Goal: Obtain resource: Obtain resource

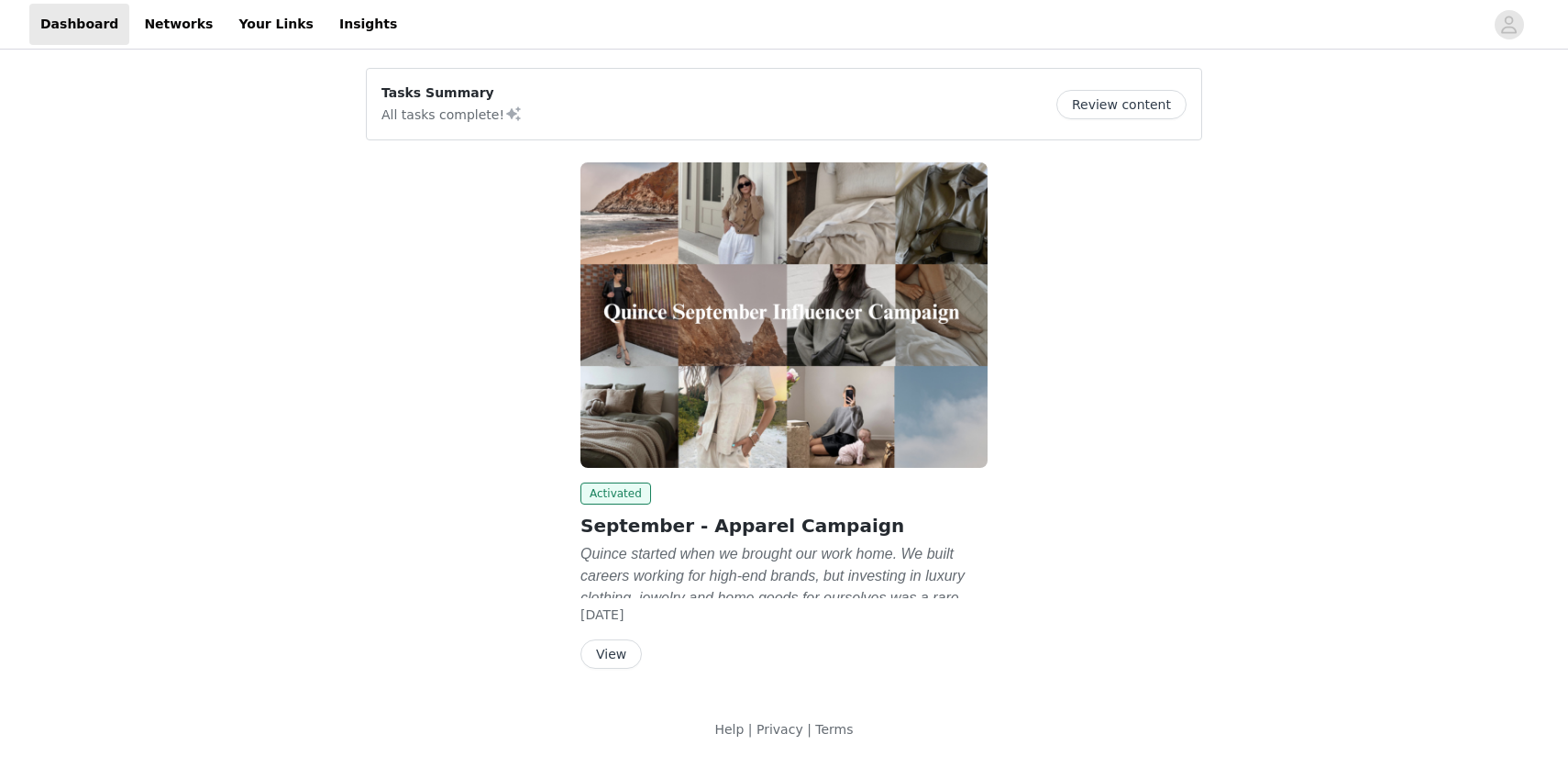
click at [615, 659] on button "View" at bounding box center [611, 654] width 62 height 29
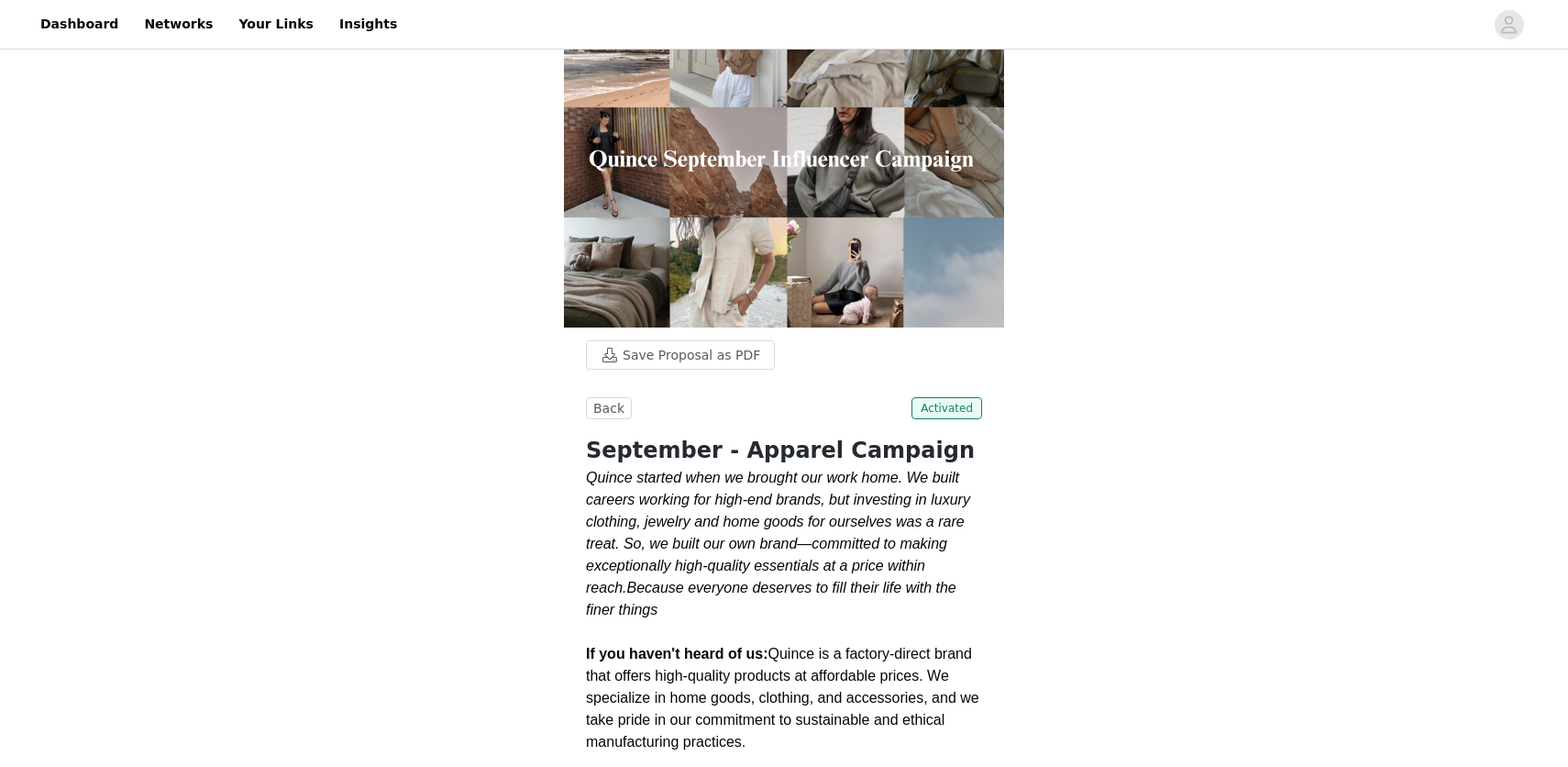
scroll to position [65, 0]
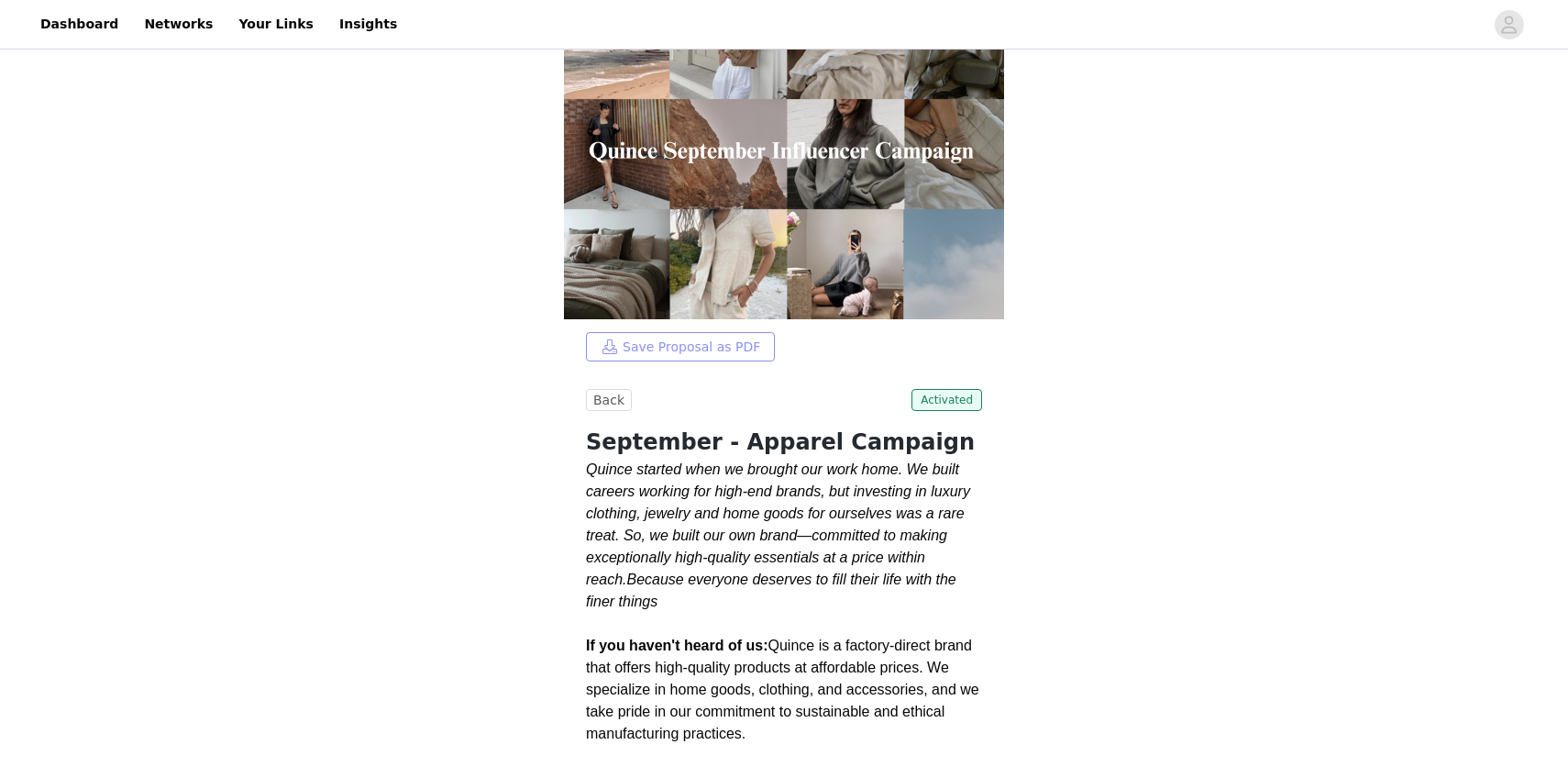
click at [674, 348] on button "Save Proposal as PDF" at bounding box center [681, 346] width 189 height 29
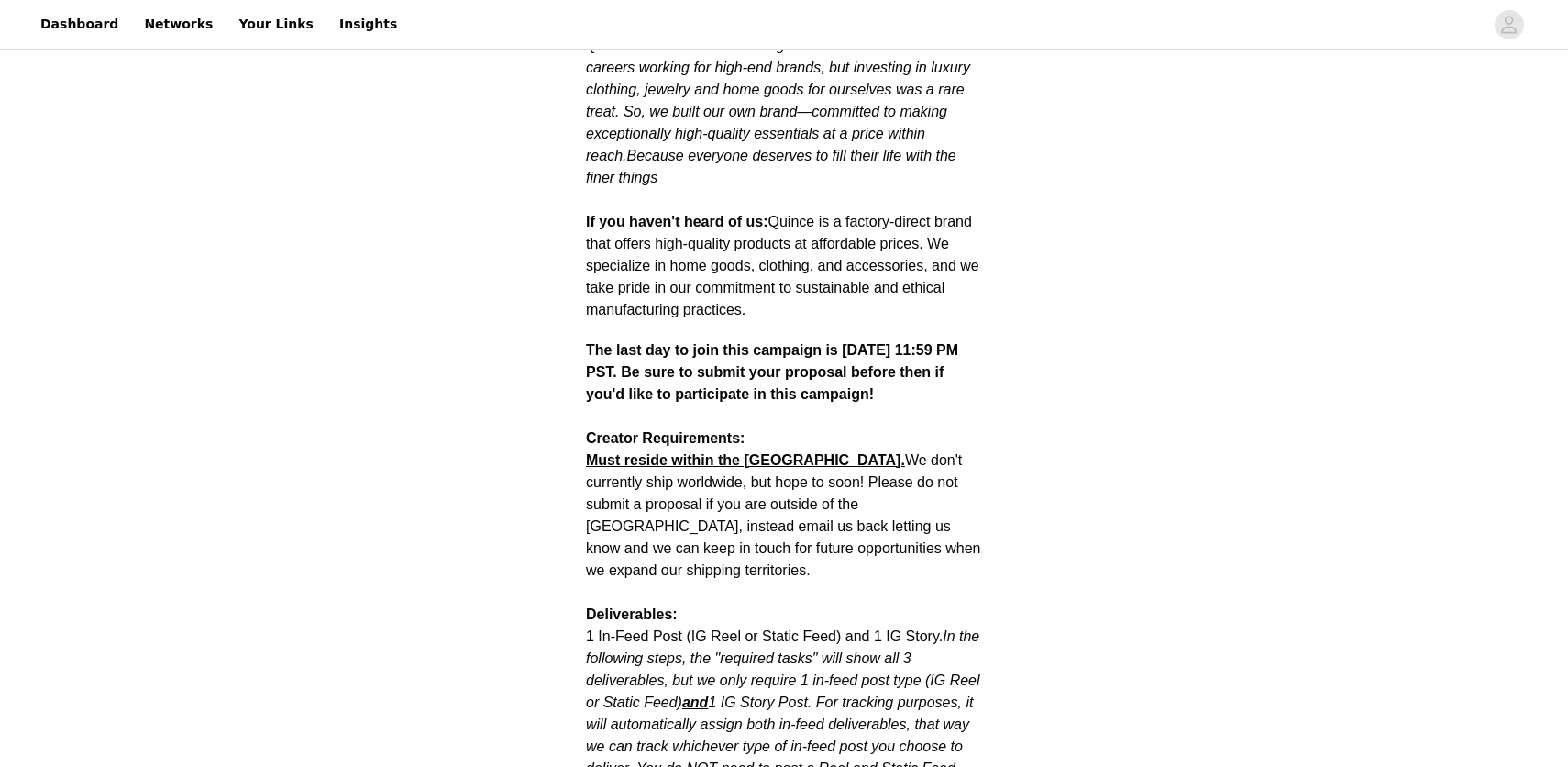
scroll to position [532, 0]
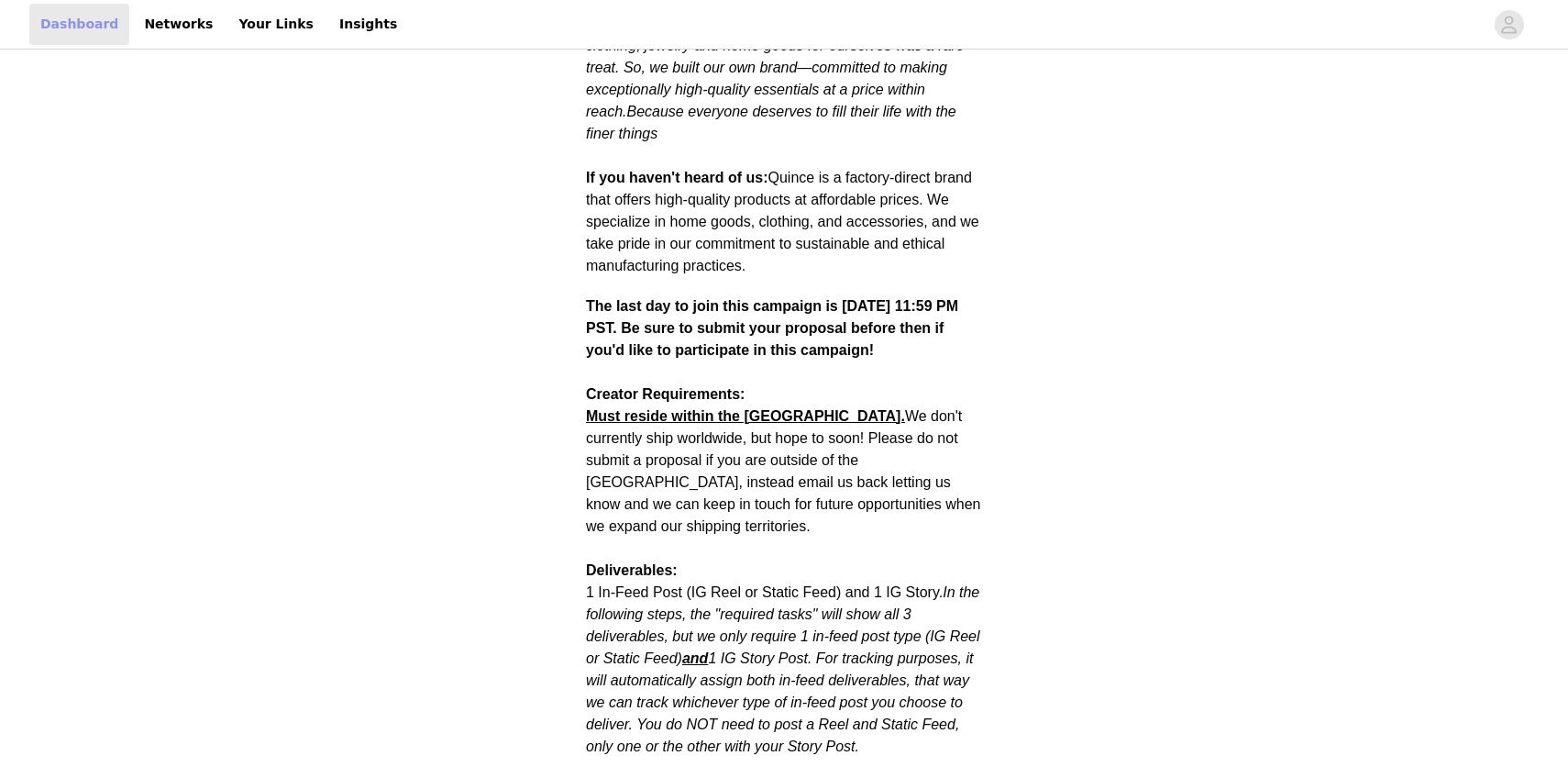
click at [83, 27] on link "Dashboard" at bounding box center [79, 24] width 100 height 41
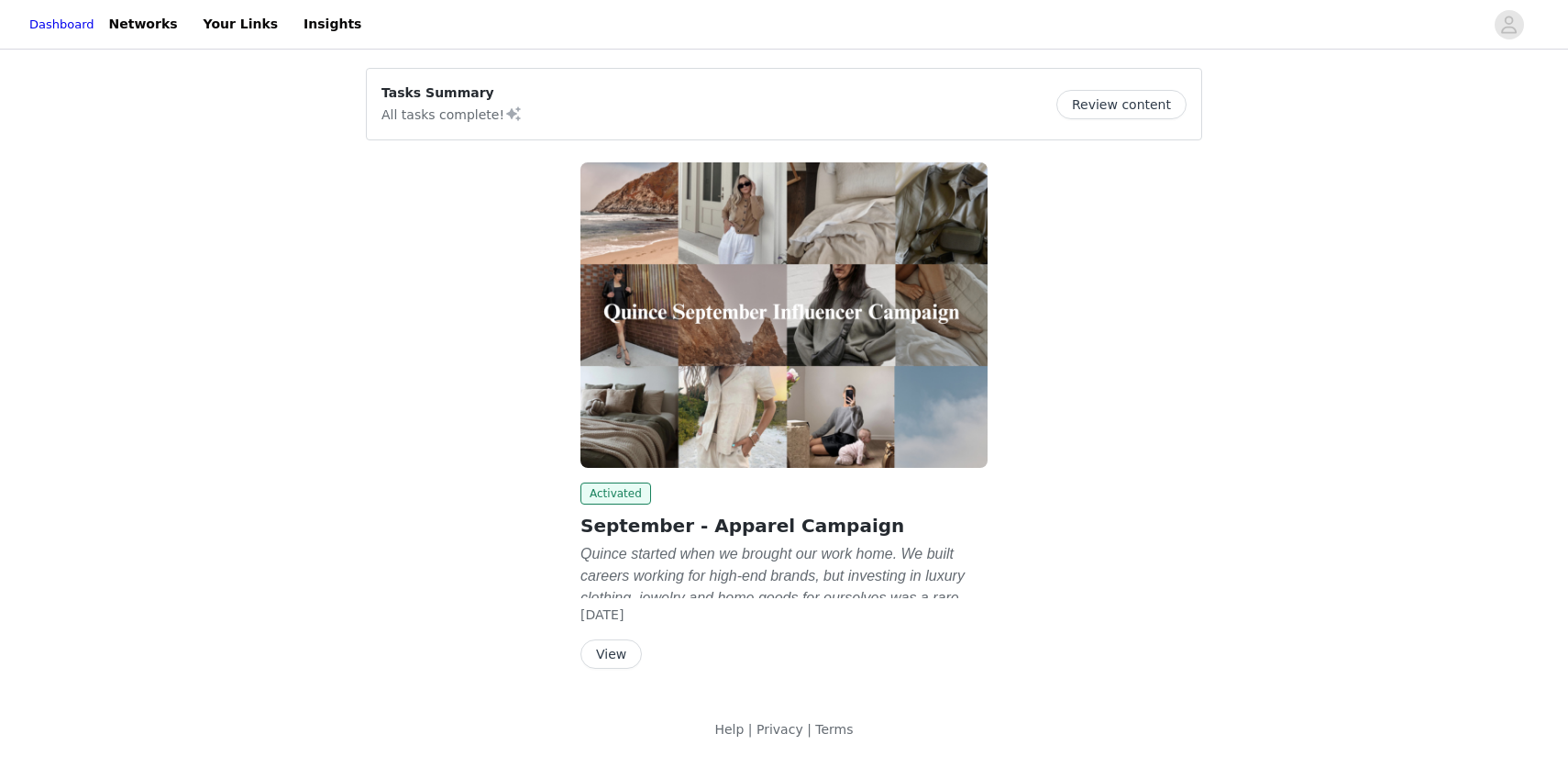
click at [611, 659] on button "View" at bounding box center [611, 654] width 62 height 29
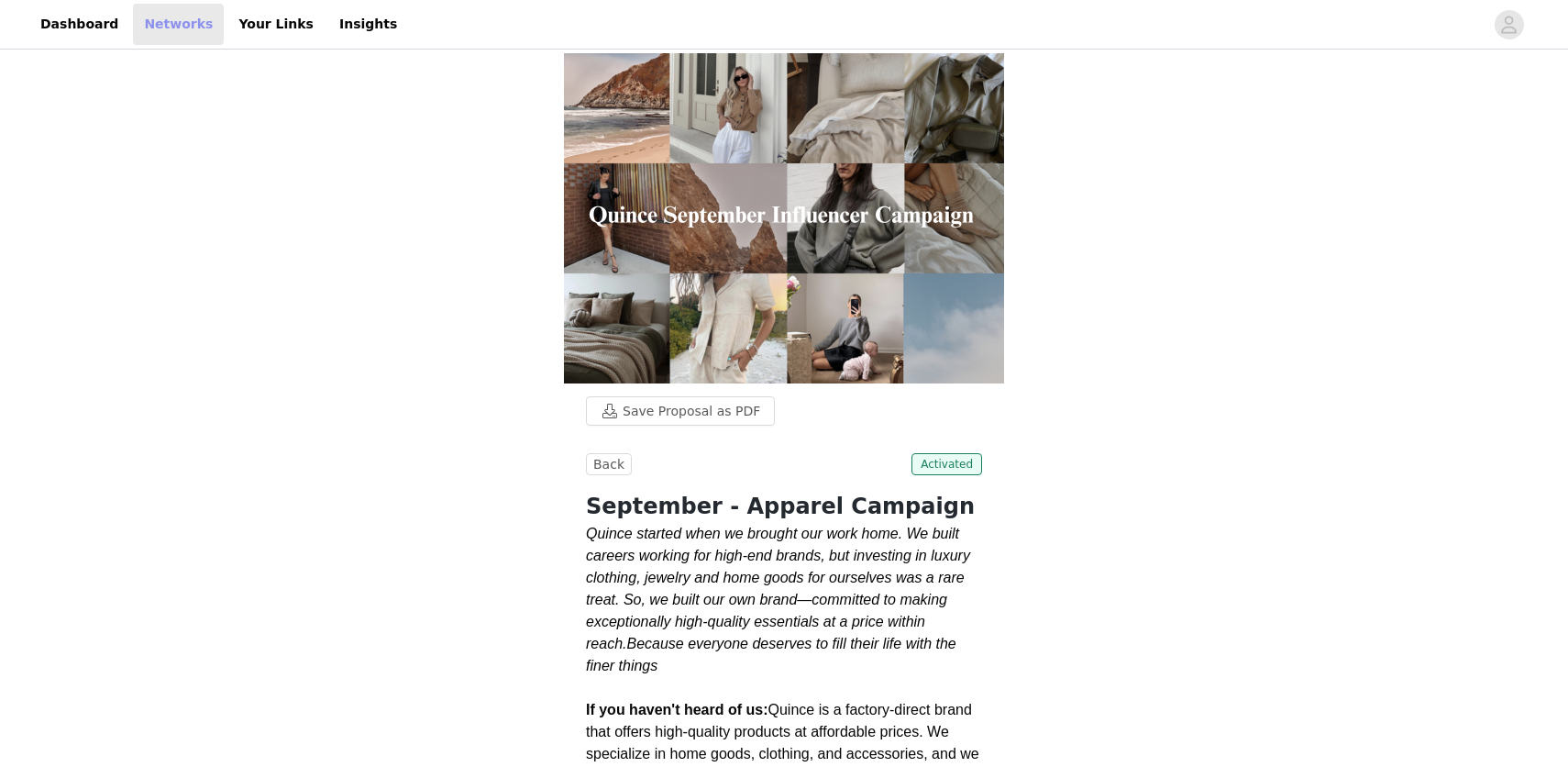
click at [180, 20] on link "Networks" at bounding box center [178, 24] width 91 height 41
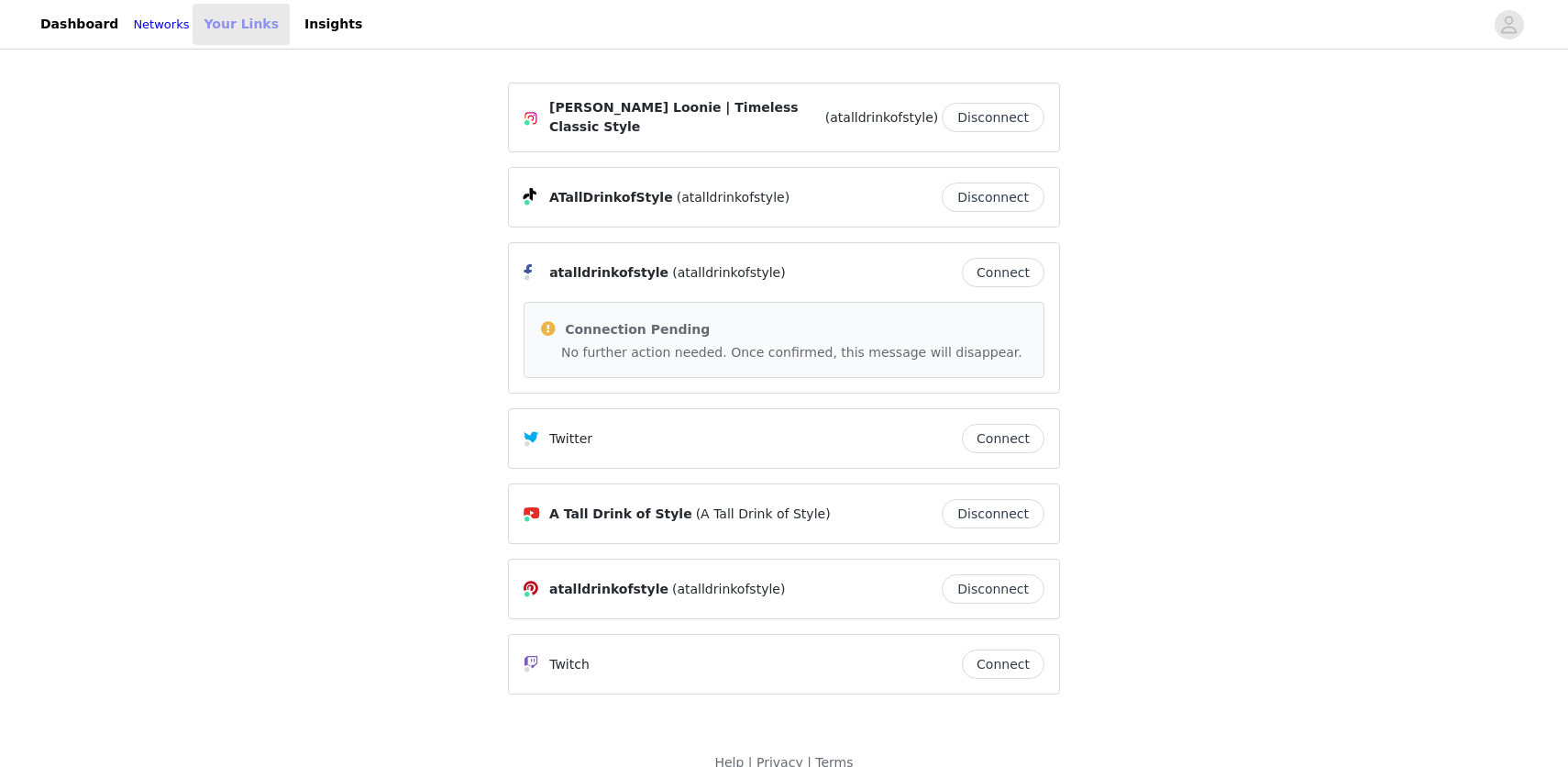
click at [259, 24] on link "Your Links" at bounding box center [241, 24] width 97 height 41
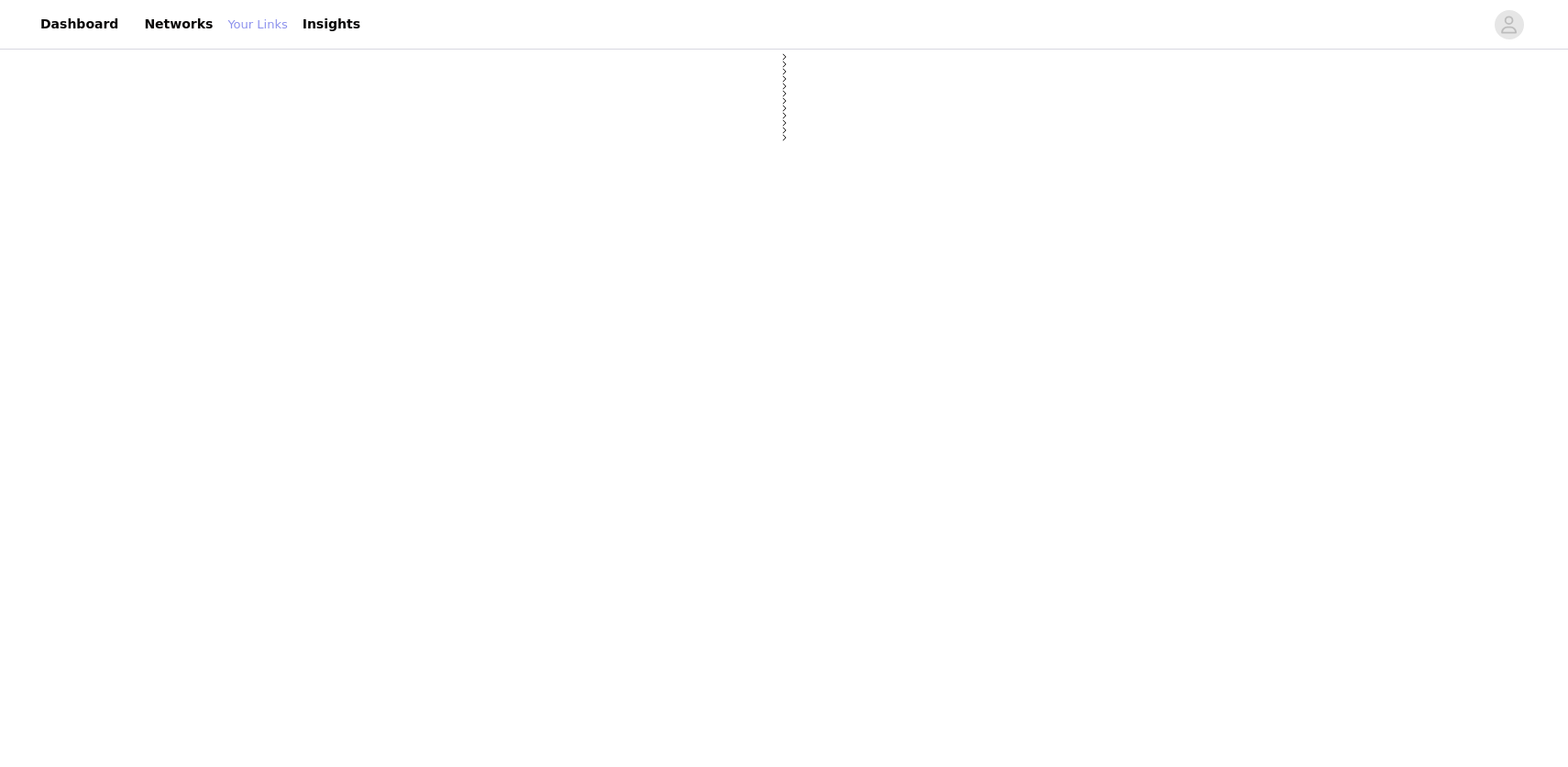
select select "12"
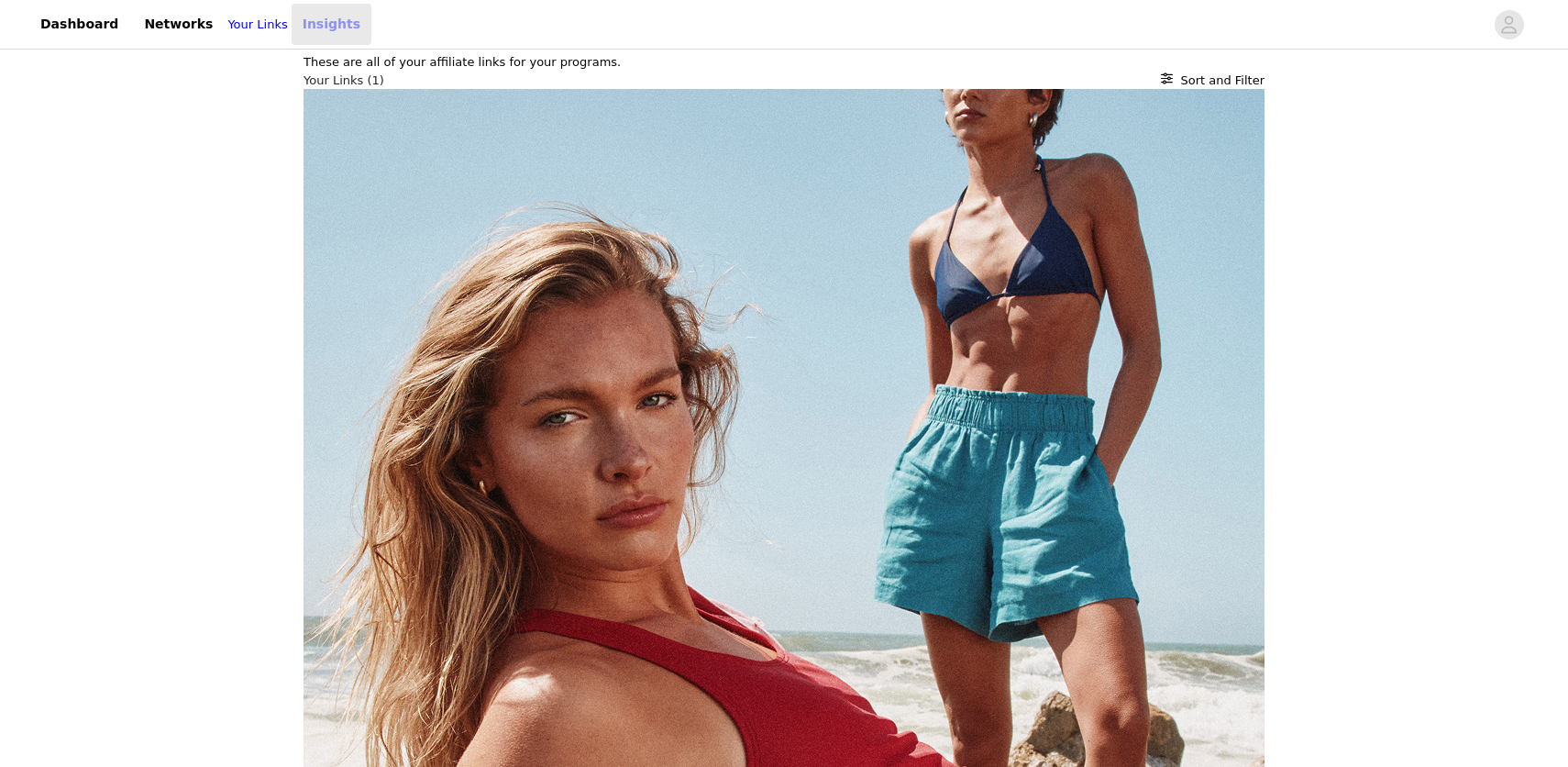
click at [345, 25] on link "Insights" at bounding box center [331, 24] width 79 height 41
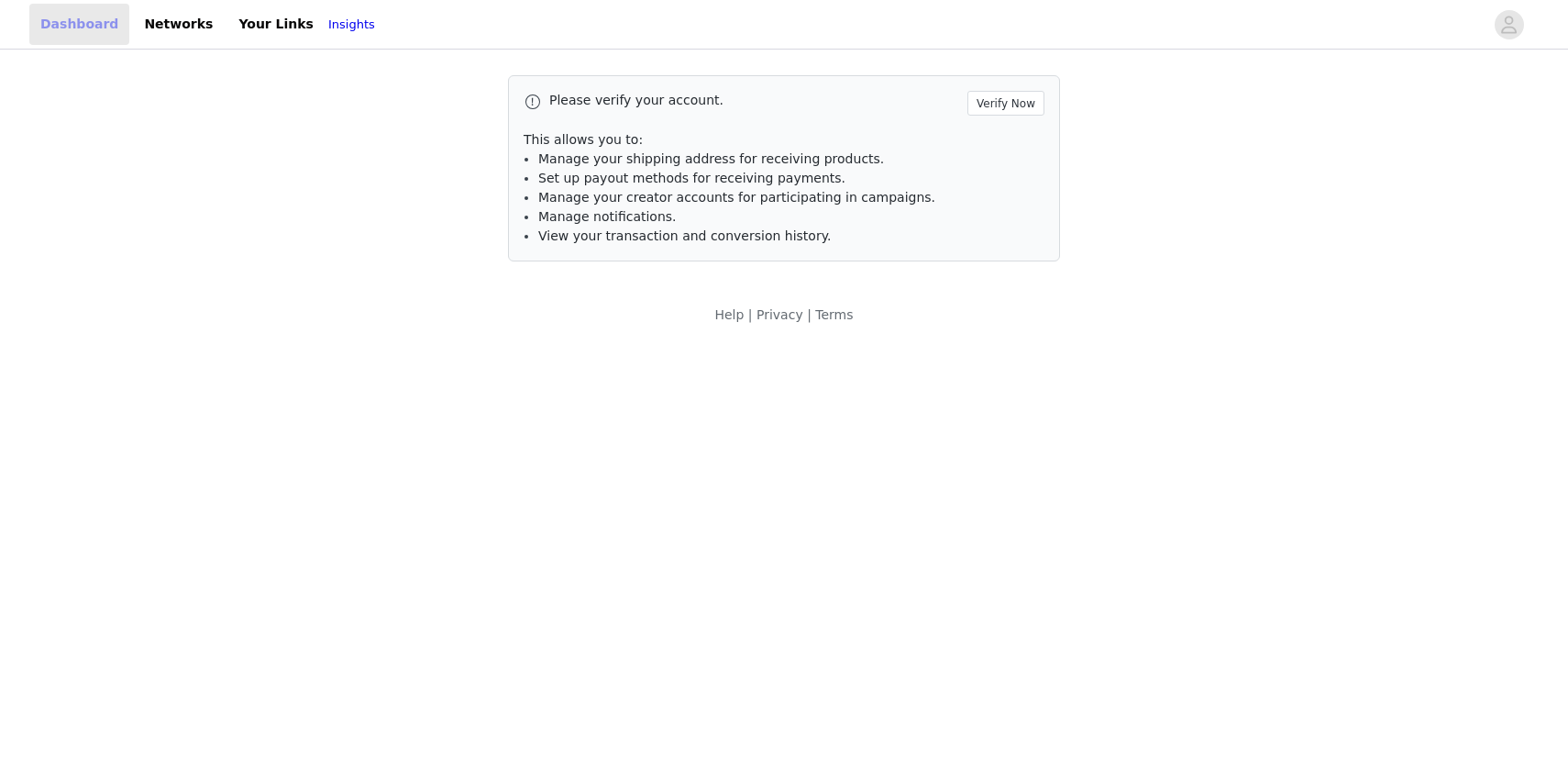
click at [90, 32] on link "Dashboard" at bounding box center [79, 24] width 100 height 41
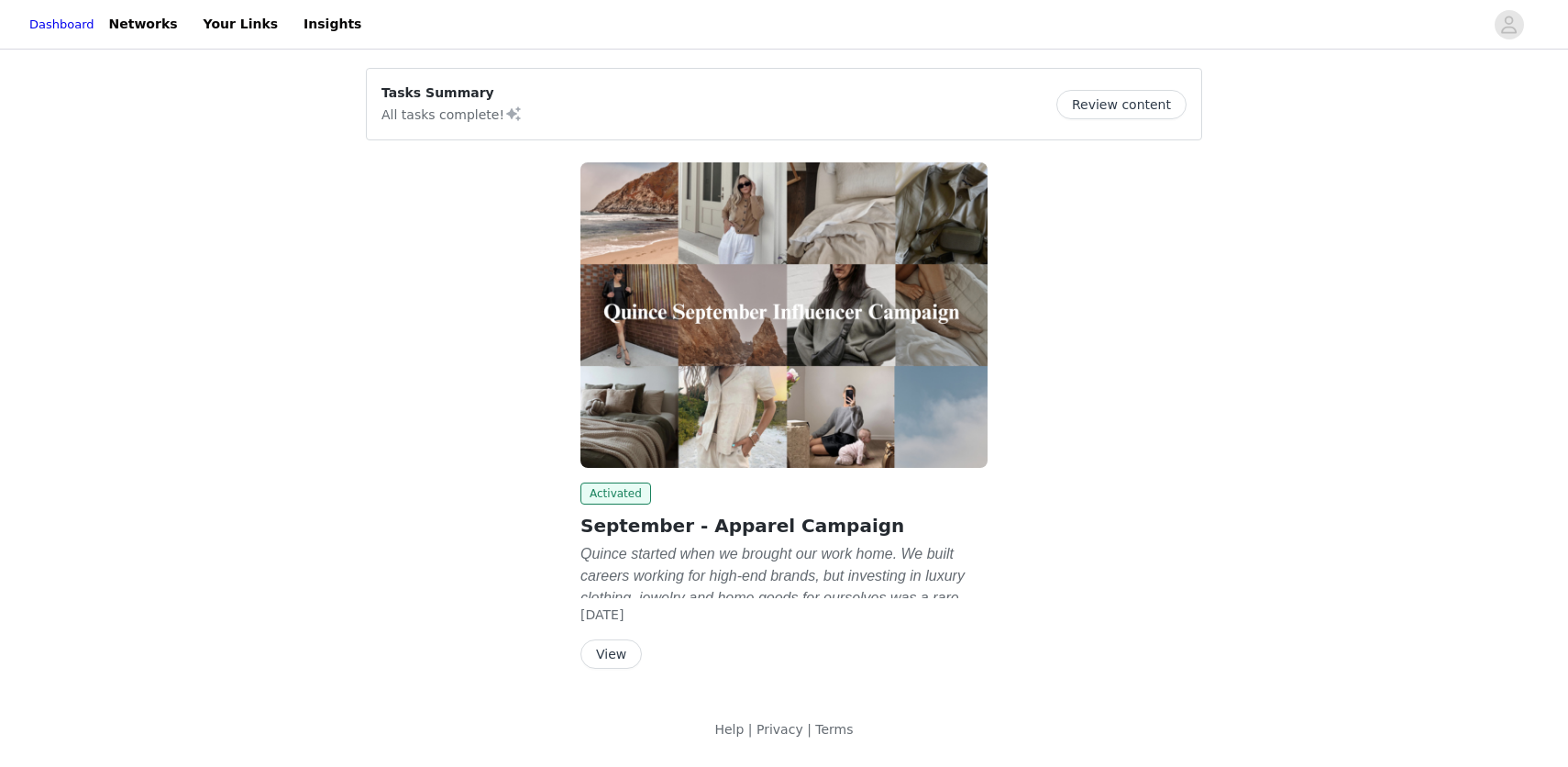
click at [623, 658] on button "View" at bounding box center [611, 654] width 62 height 29
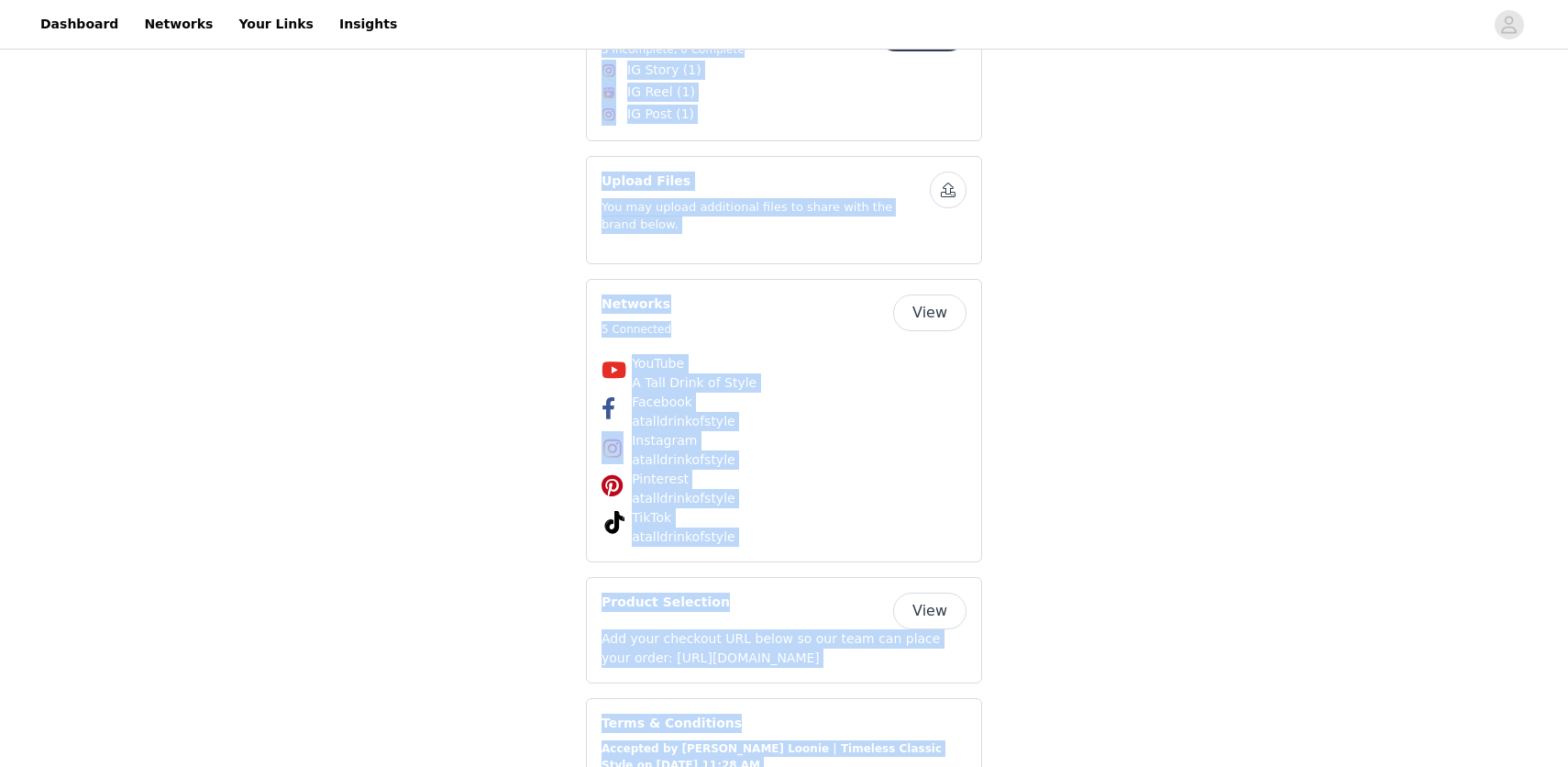
scroll to position [3364, 0]
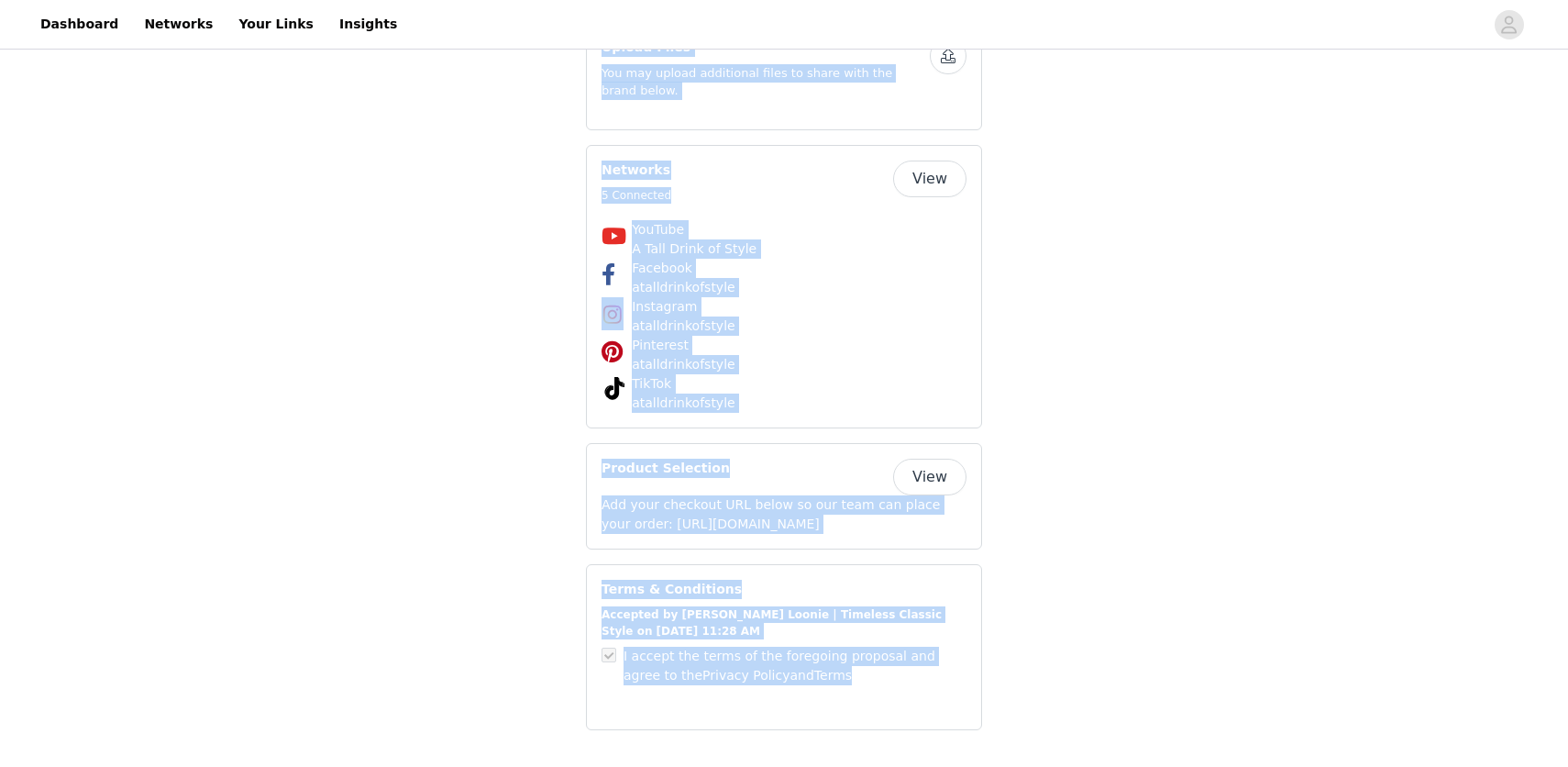
drag, startPoint x: 586, startPoint y: 508, endPoint x: 1045, endPoint y: 814, distance: 551.6
copy div "Loremipsu - Dolorsi Ametcons Adipis elitsed doei te incidid utl etdo magn. Al e…"
